Goal: Task Accomplishment & Management: Manage account settings

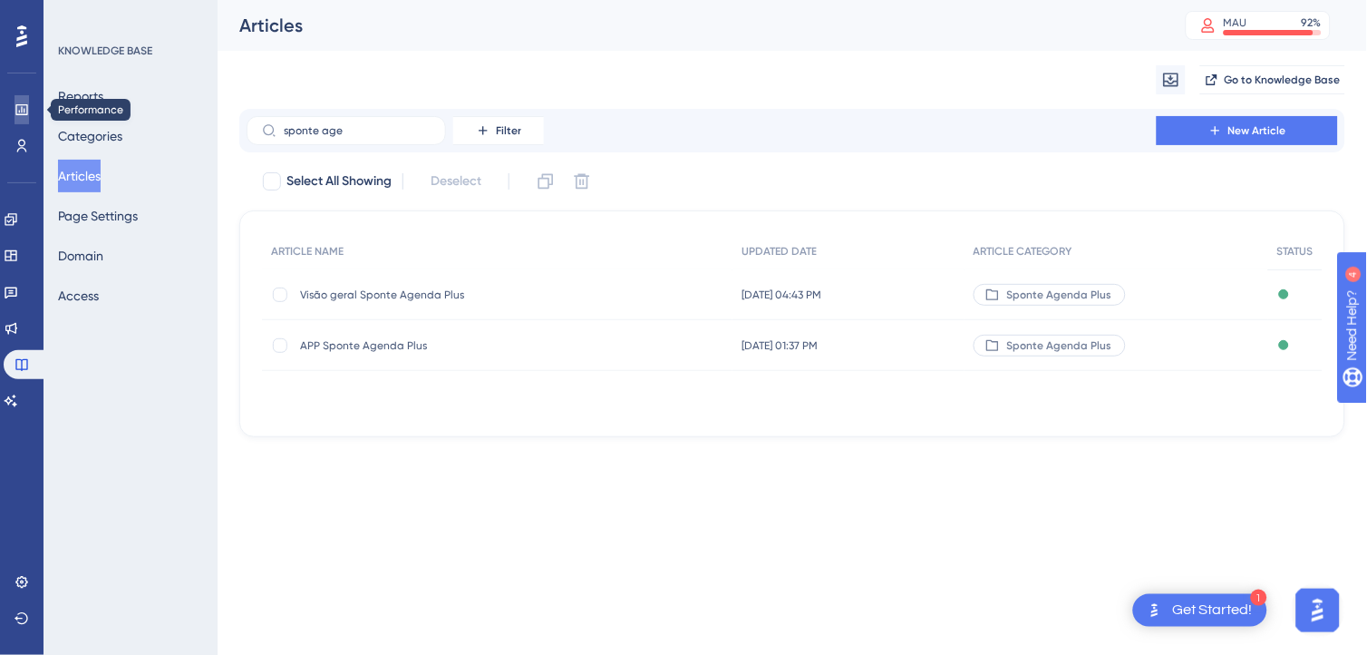
click at [19, 112] on icon at bounding box center [22, 109] width 15 height 15
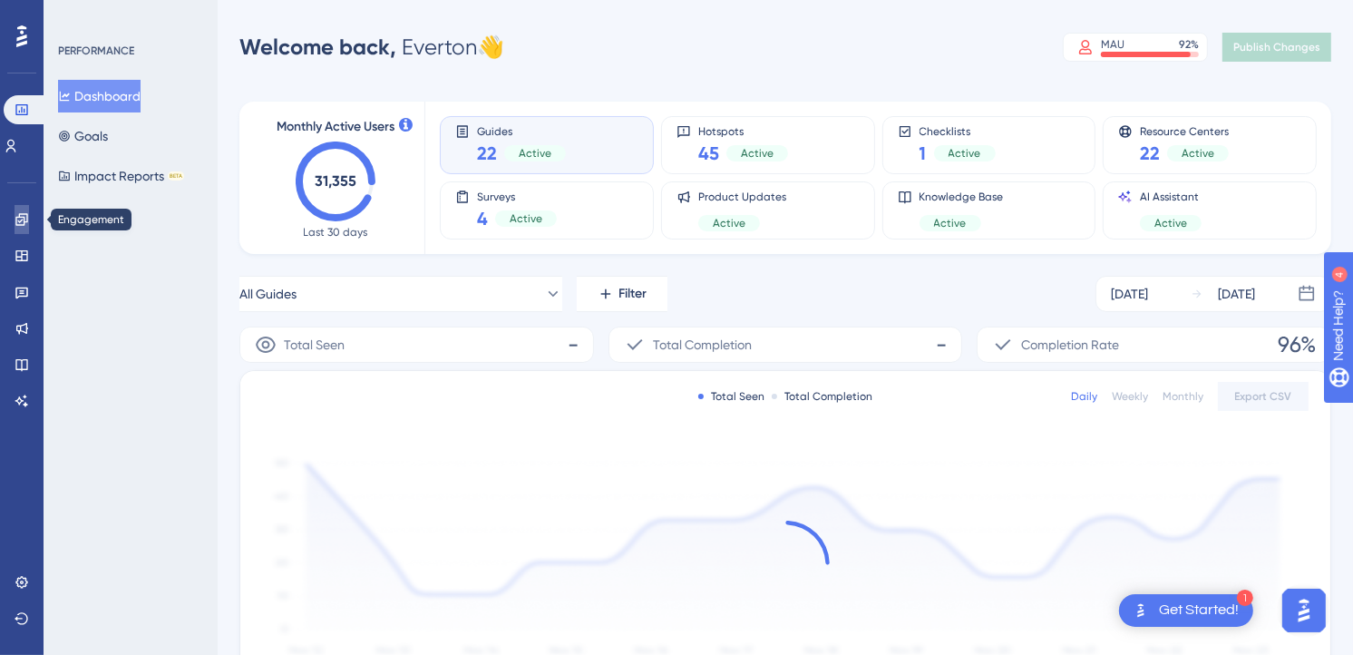
click at [25, 222] on icon at bounding box center [22, 219] width 15 height 15
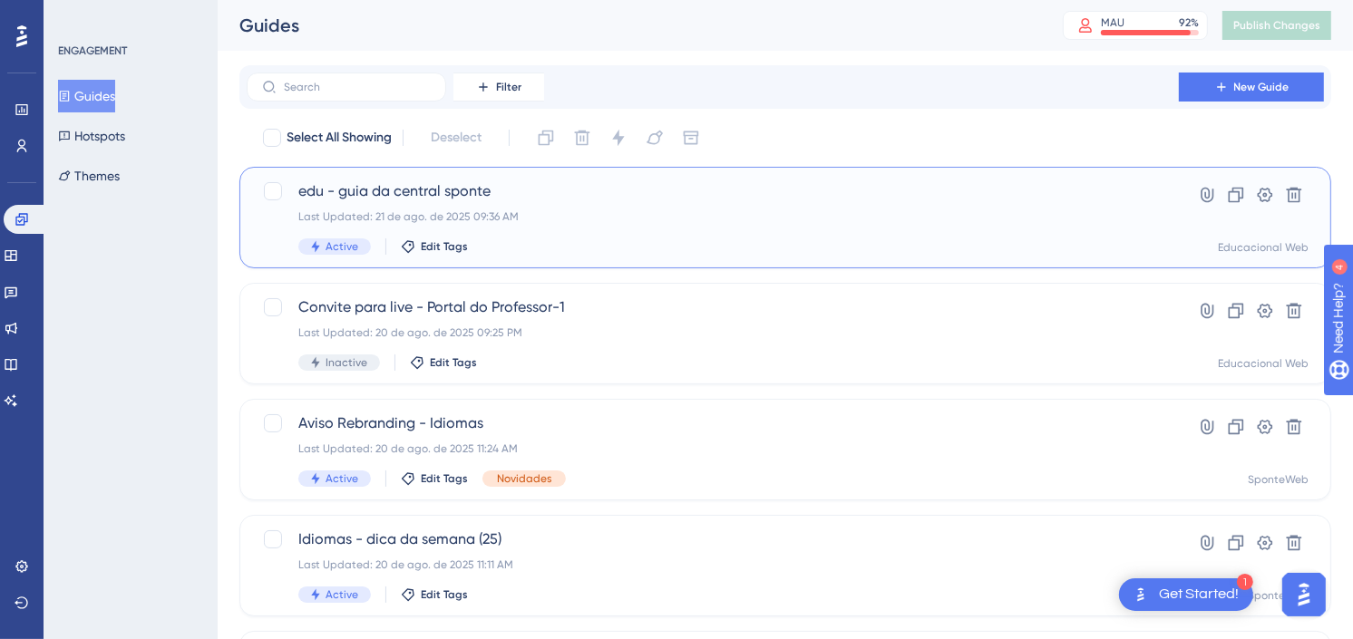
click at [618, 216] on div "Last Updated: 21 de ago. de 2025 09:36 AM" at bounding box center [712, 216] width 829 height 15
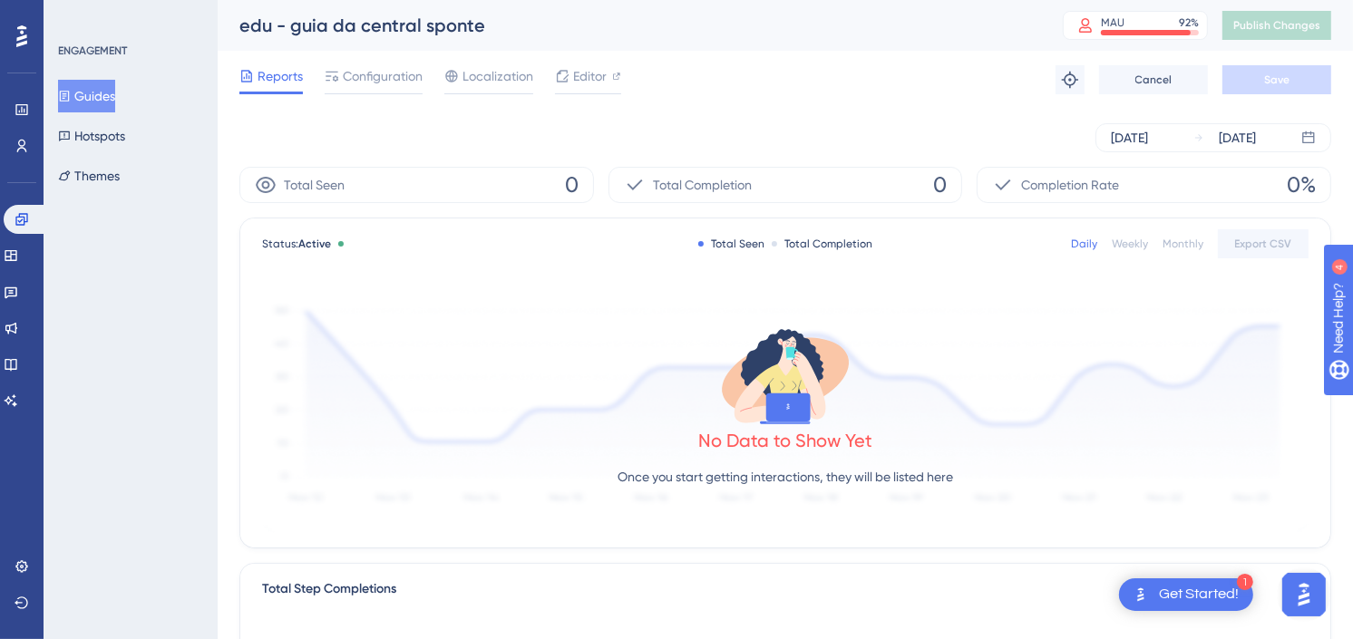
click at [899, 49] on div "edu - guia da central sponte MAU 92 % Click to see add-on and upgrade options P…" at bounding box center [785, 25] width 1135 height 51
click at [396, 73] on span "Configuration" at bounding box center [383, 76] width 80 height 22
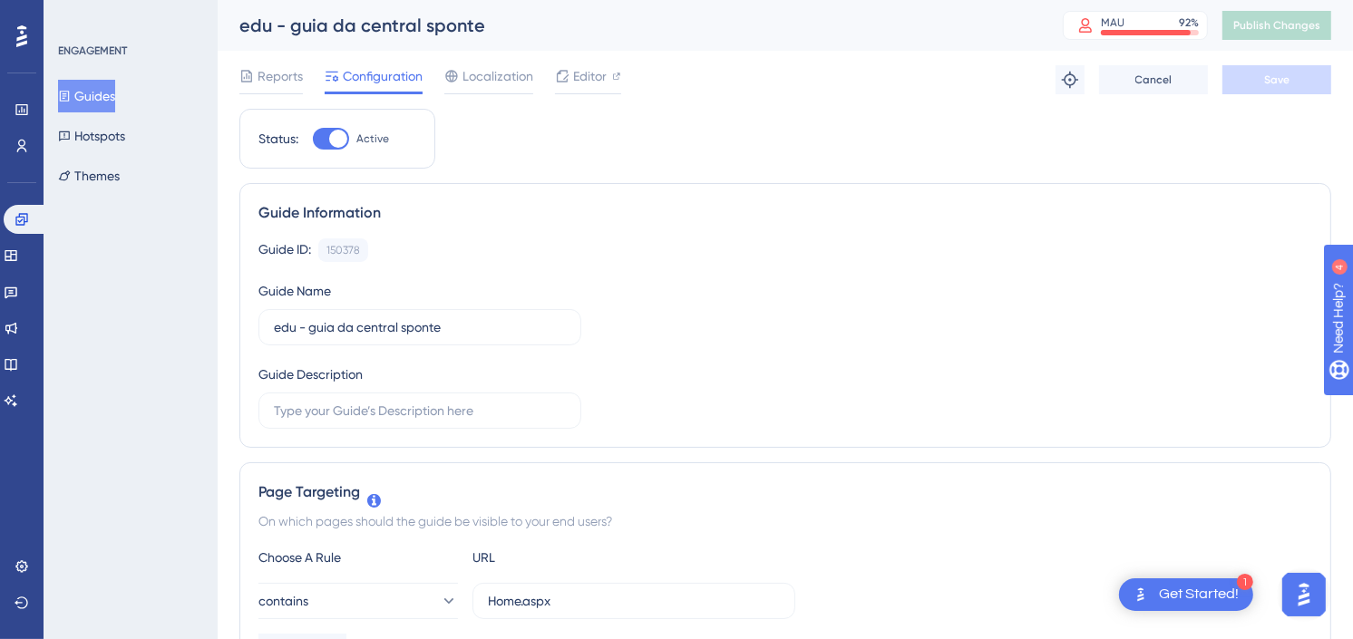
drag, startPoint x: 119, startPoint y: 102, endPoint x: 100, endPoint y: 45, distance: 60.2
click at [115, 102] on button "Guides" at bounding box center [86, 96] width 57 height 33
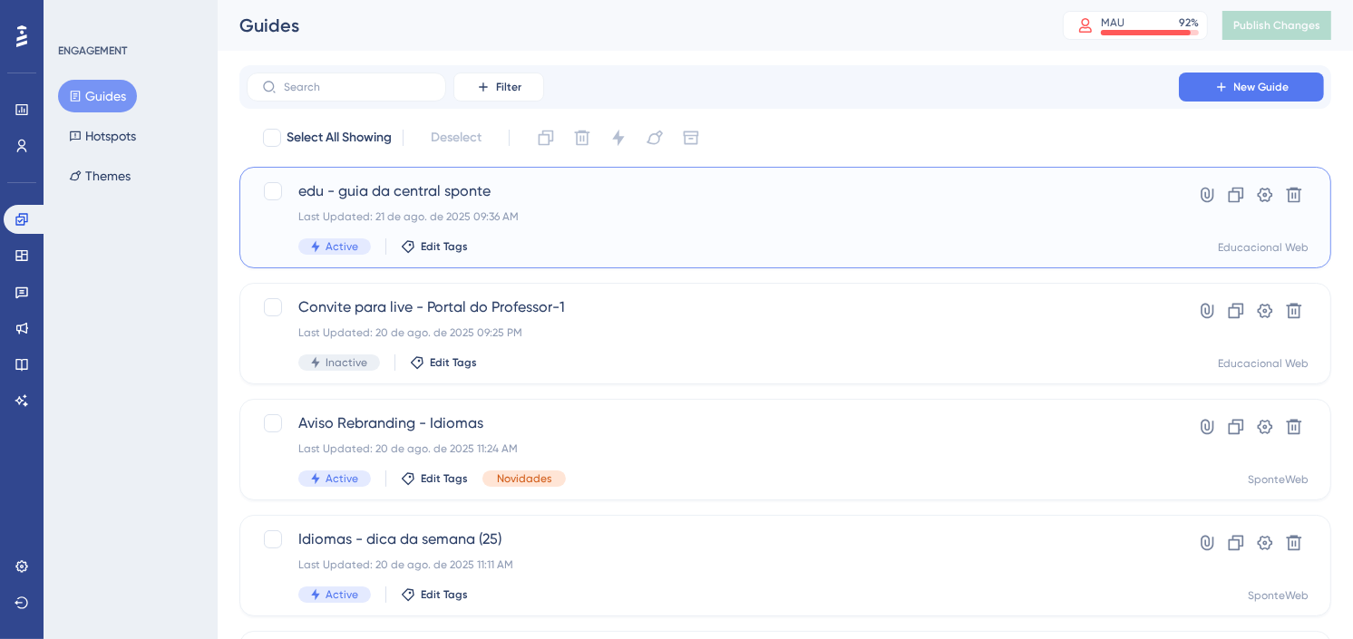
click at [419, 206] on div "edu - guia da central sponte Last Updated: [DATE] 09:36 AM Active Edit Tags" at bounding box center [712, 217] width 829 height 74
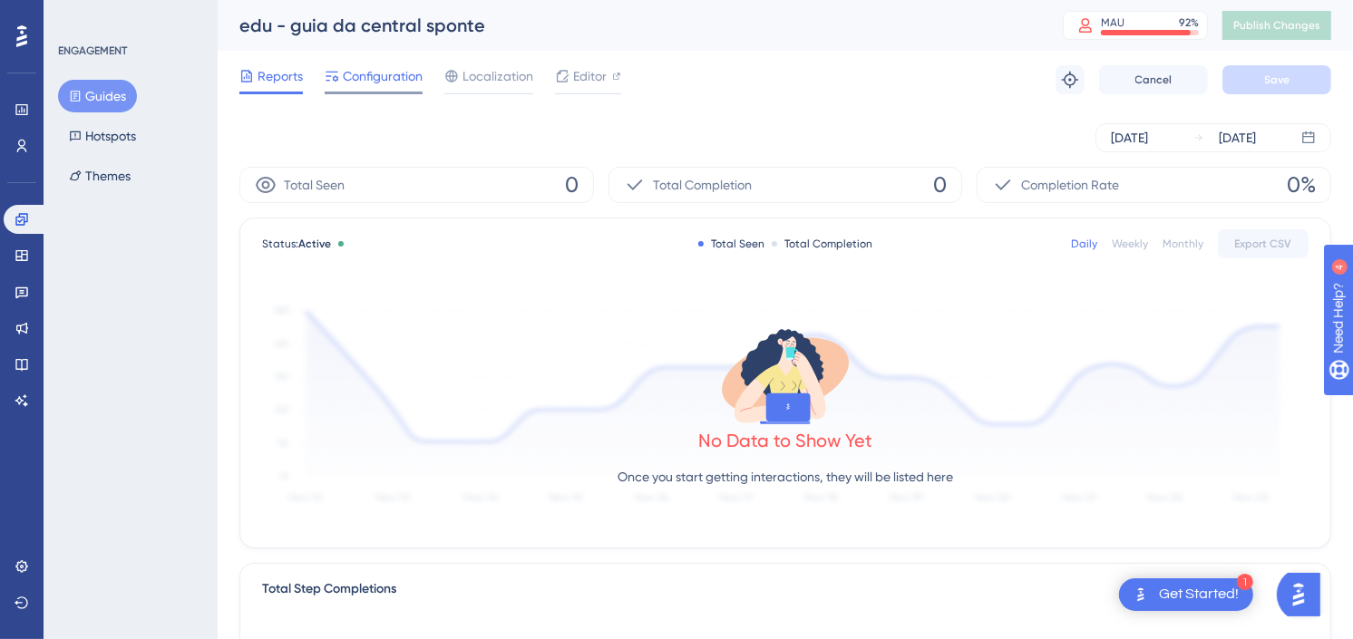
click at [400, 73] on span "Configuration" at bounding box center [383, 76] width 80 height 22
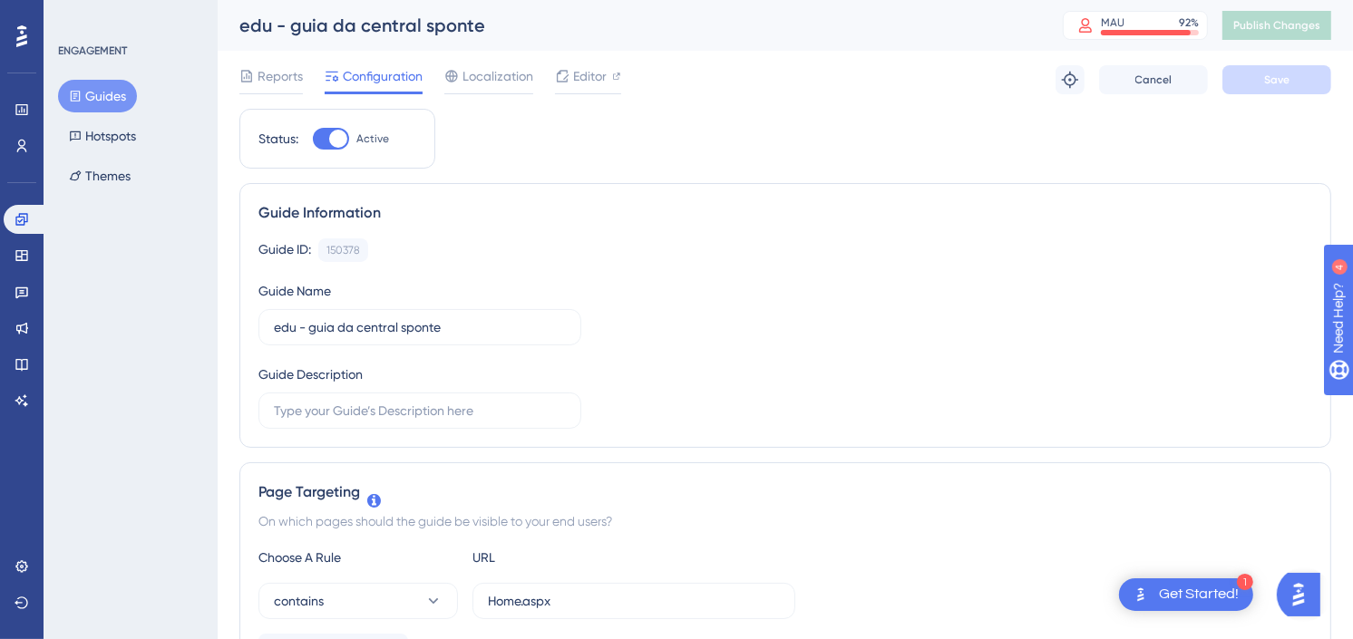
click at [305, 83] on div "Reports Configuration Localization Editor" at bounding box center [430, 79] width 382 height 29
click at [290, 83] on span "Reports" at bounding box center [280, 76] width 45 height 22
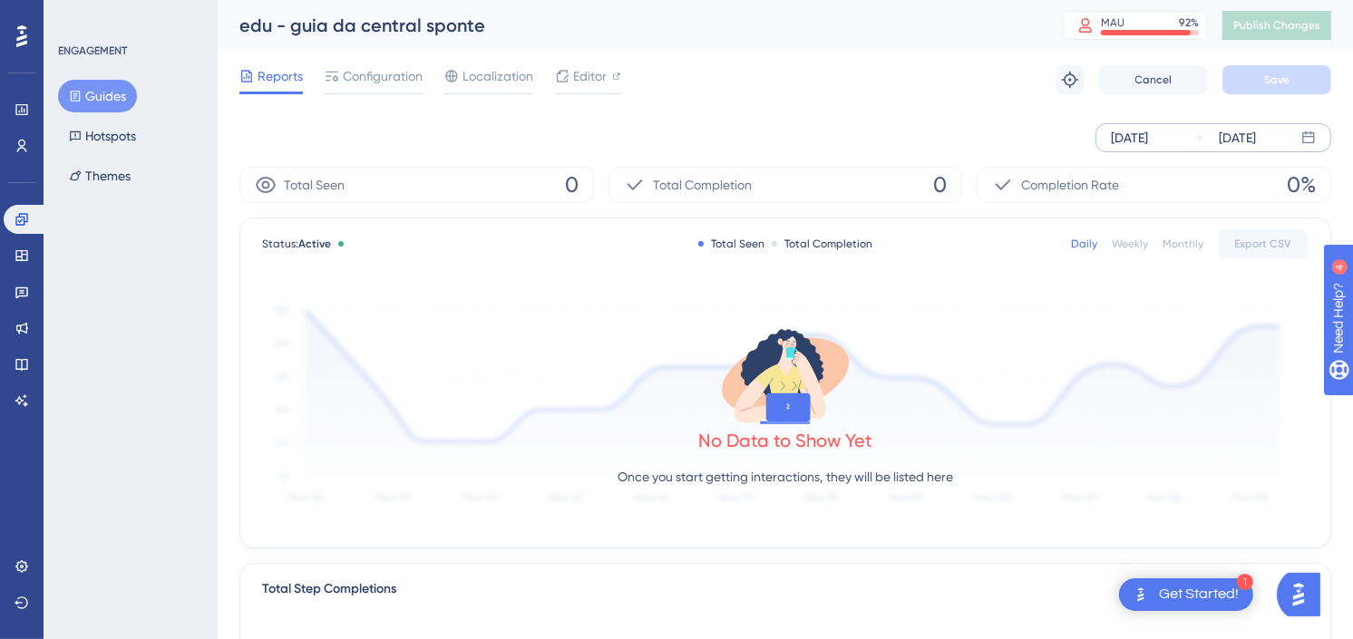
click at [1172, 149] on div "Aug 21 2025 Aug 21 2025" at bounding box center [1213, 137] width 236 height 29
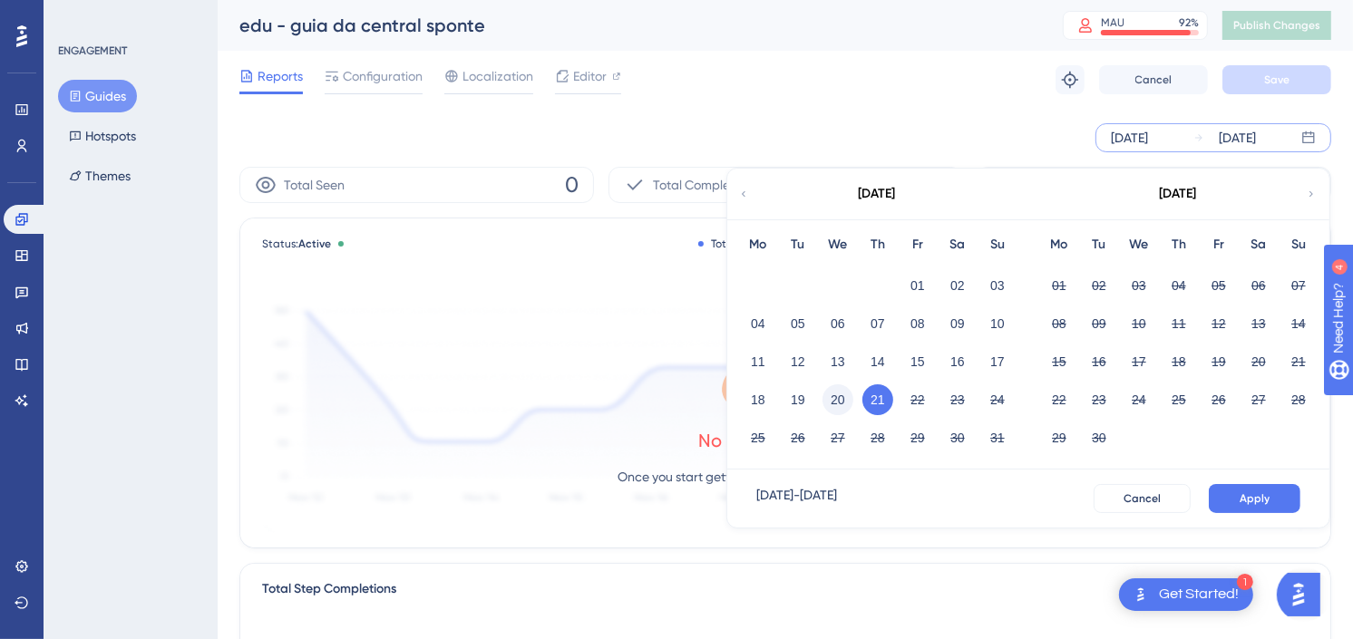
click at [845, 397] on button "20" at bounding box center [837, 399] width 31 height 31
click at [1263, 499] on span "Apply" at bounding box center [1255, 498] width 30 height 15
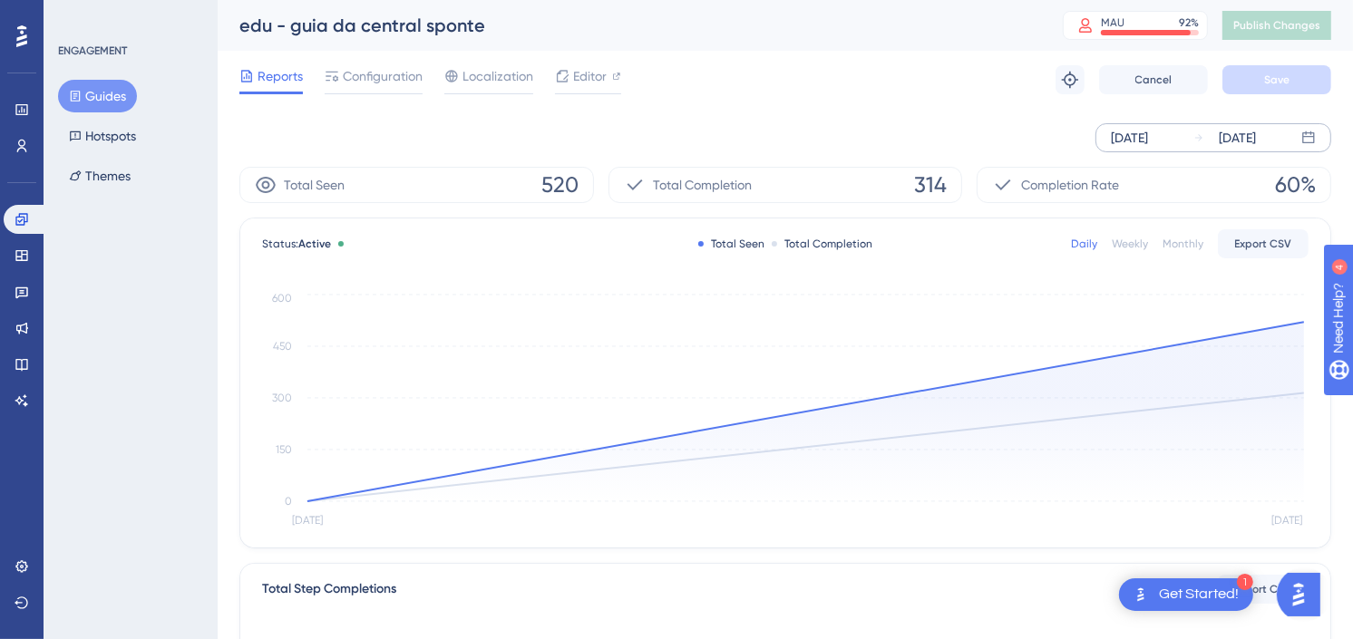
click at [922, 97] on div "Reports Configuration Localization Editor Troubleshoot Cancel Save" at bounding box center [785, 80] width 1092 height 58
click at [106, 102] on button "Guides" at bounding box center [97, 96] width 79 height 33
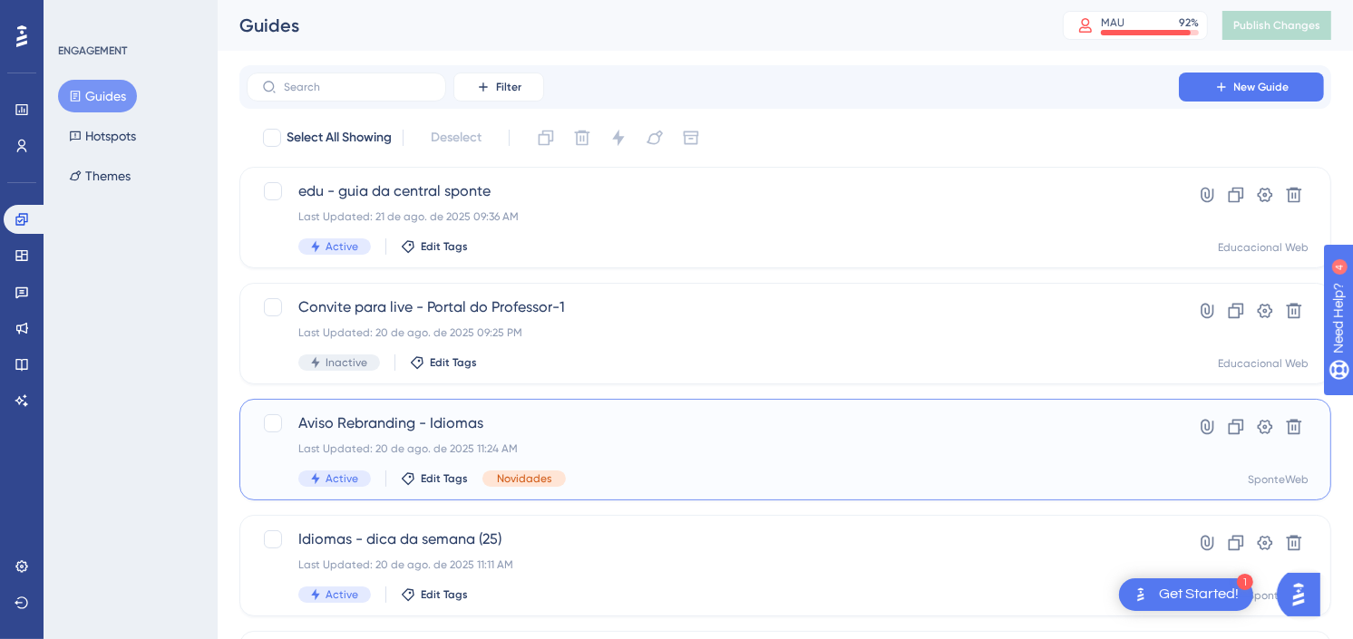
click at [735, 439] on div "Aviso Rebranding - Idiomas Last Updated: 20 de ago. de 2025 11:24 AM Active Edi…" at bounding box center [712, 450] width 829 height 74
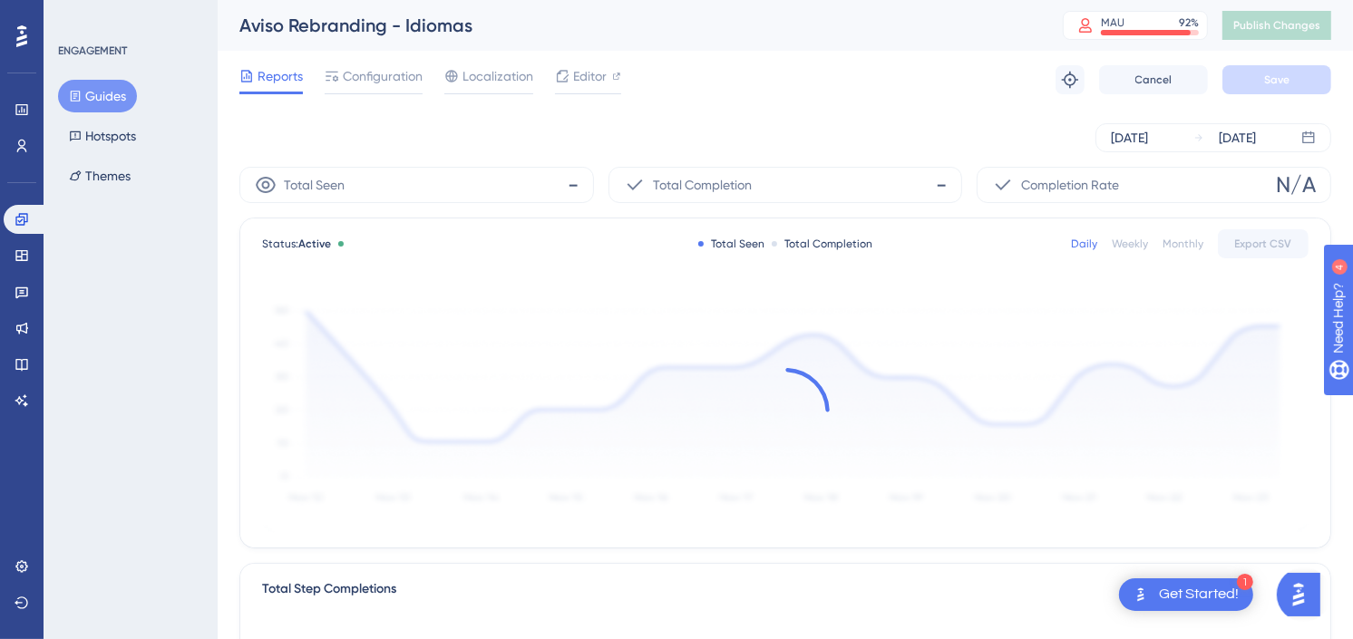
click at [109, 100] on button "Guides" at bounding box center [97, 96] width 79 height 33
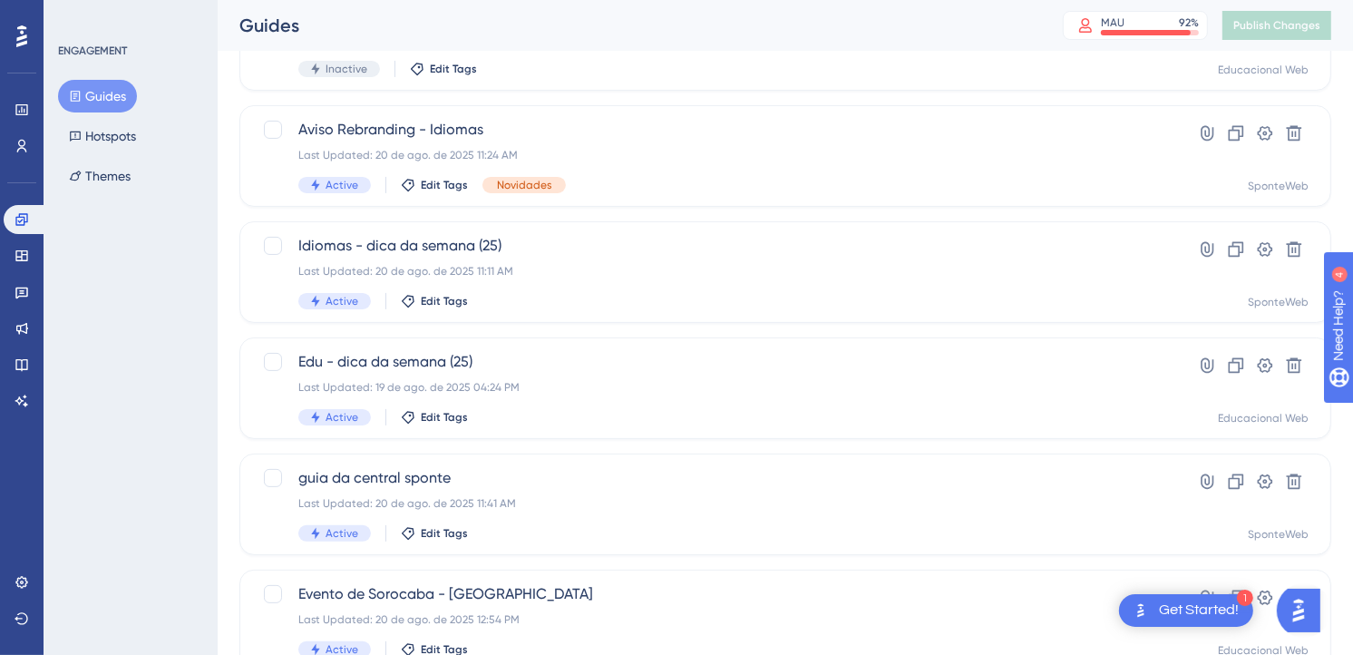
scroll to position [403, 0]
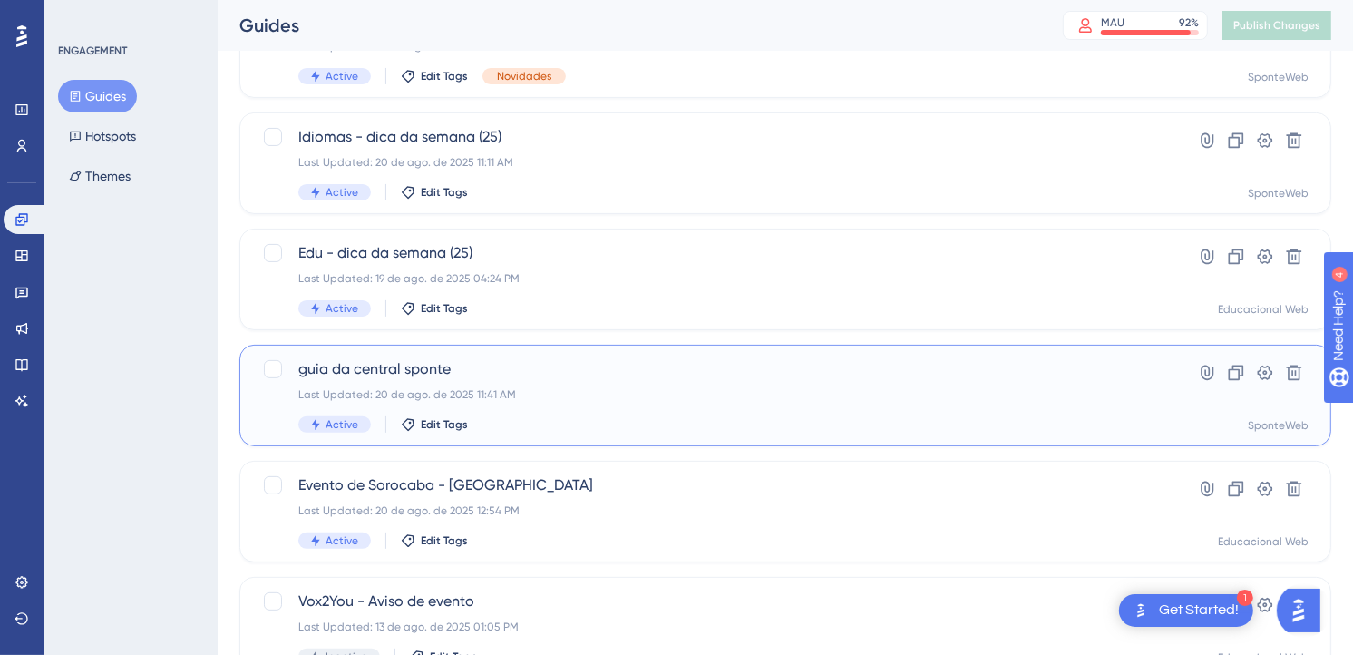
click at [718, 395] on div "Last Updated: 20 de ago. de 2025 11:41 AM" at bounding box center [712, 394] width 829 height 15
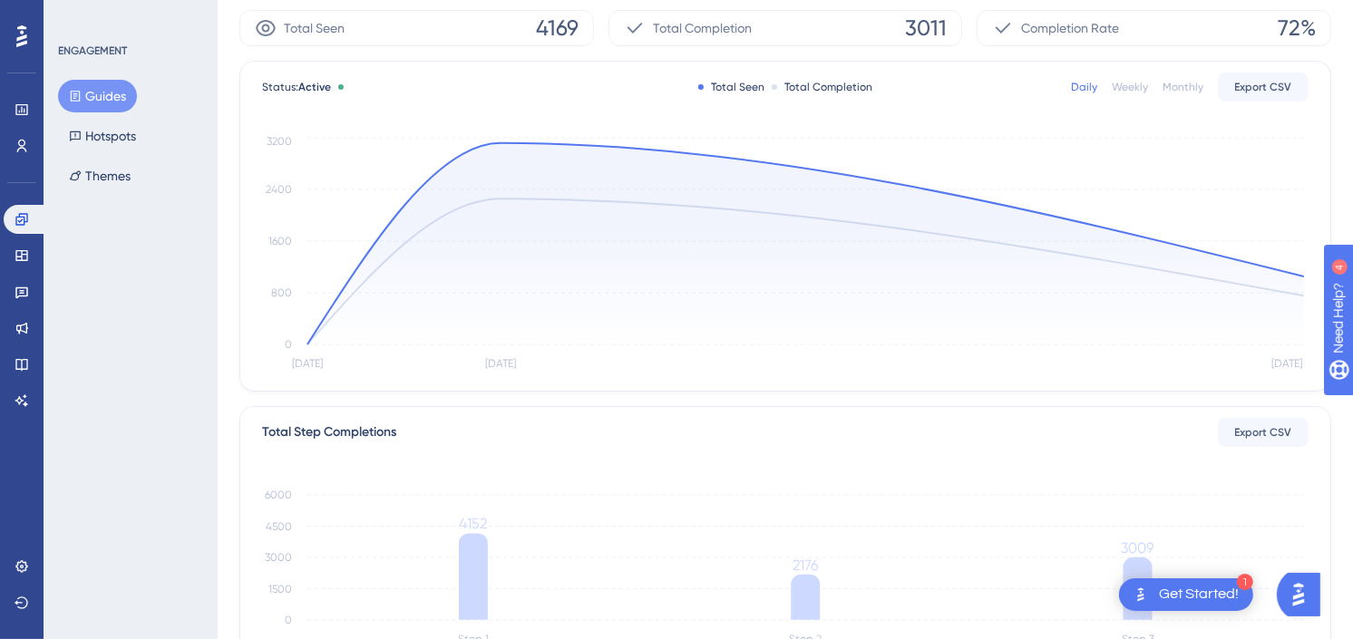
scroll to position [403, 0]
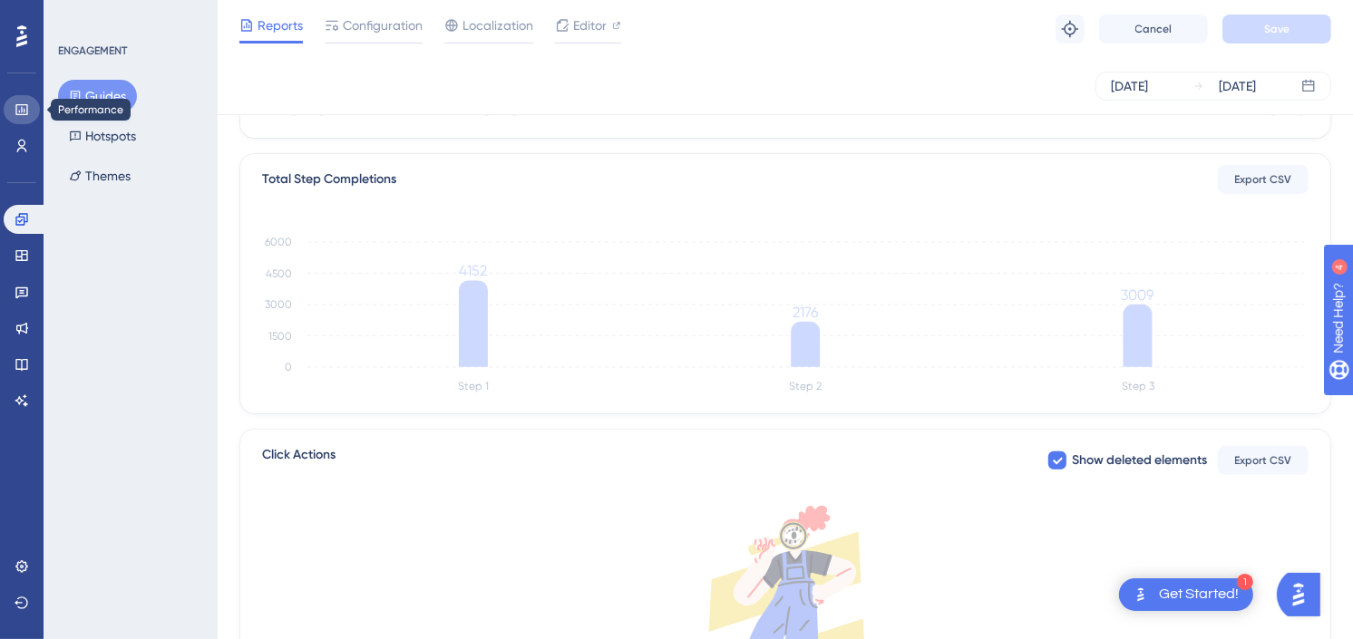
click at [19, 112] on icon at bounding box center [21, 109] width 12 height 11
